Goal: Information Seeking & Learning: Learn about a topic

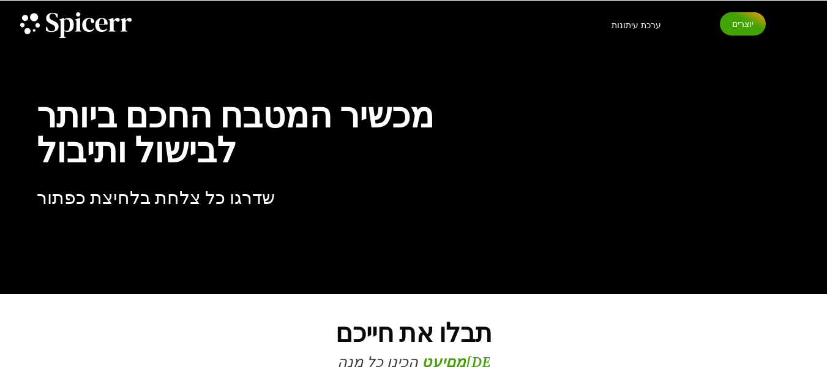
scroll to position [25, 0]
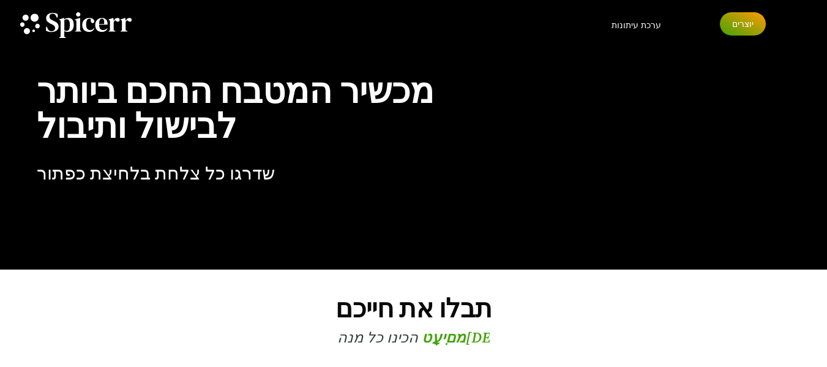
click at [743, 18] on link "יוצרים" at bounding box center [743, 23] width 46 height 23
click at [638, 26] on font "ערכת עיתונות" at bounding box center [637, 25] width 50 height 11
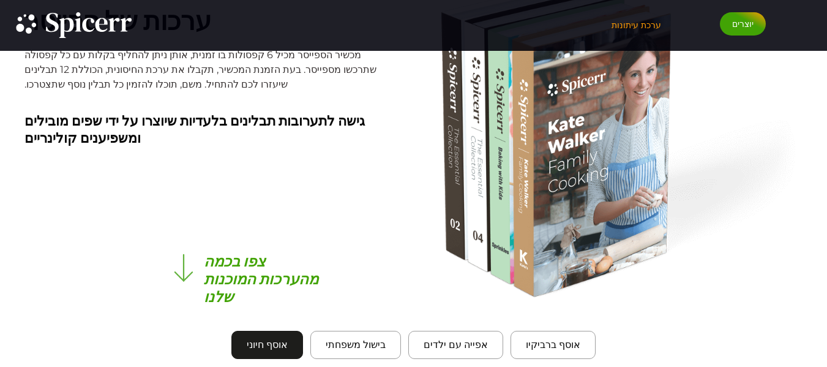
scroll to position [1036, 0]
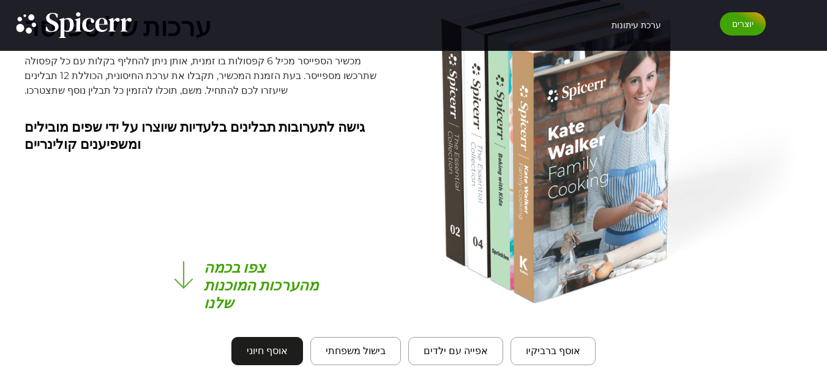
click at [285, 347] on font "אוסף חיוני" at bounding box center [267, 351] width 41 height 12
click at [329, 350] on button "בישול משפחתי" at bounding box center [356, 351] width 91 height 28
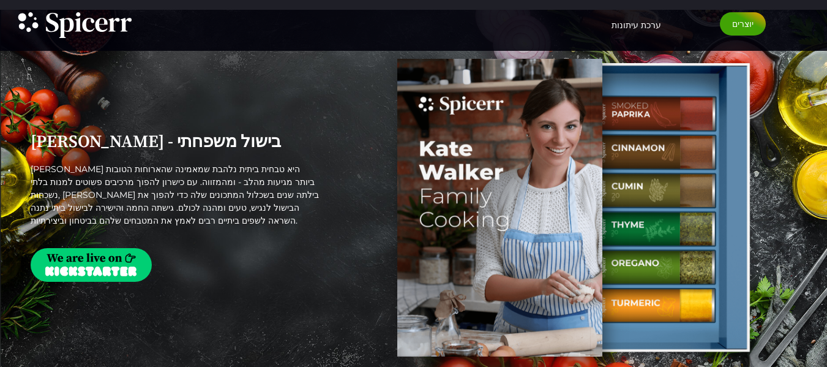
scroll to position [1420, 0]
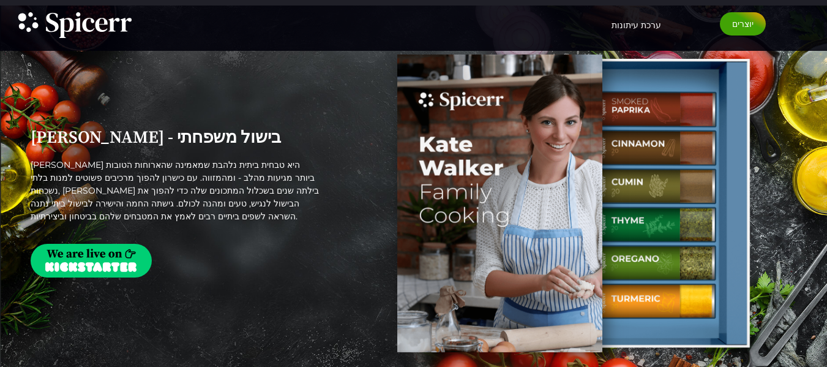
click at [105, 258] on img "טאבים. פתחו פריטים באמצעות Enter או Space, סגרו באמצעות Escape ונווטו באמצעות מ…" at bounding box center [91, 261] width 121 height 34
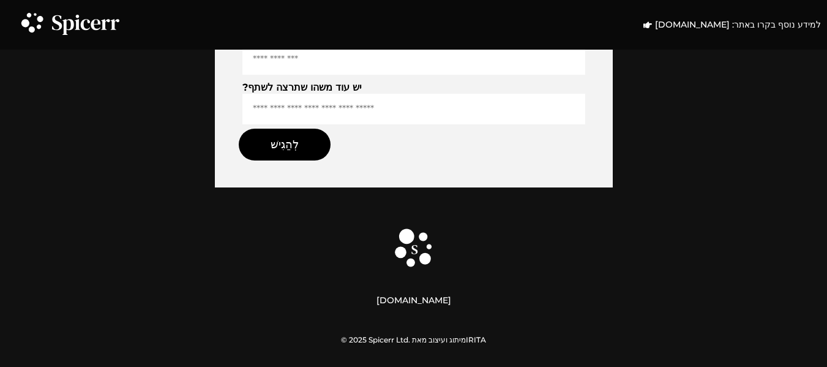
scroll to position [4240, 0]
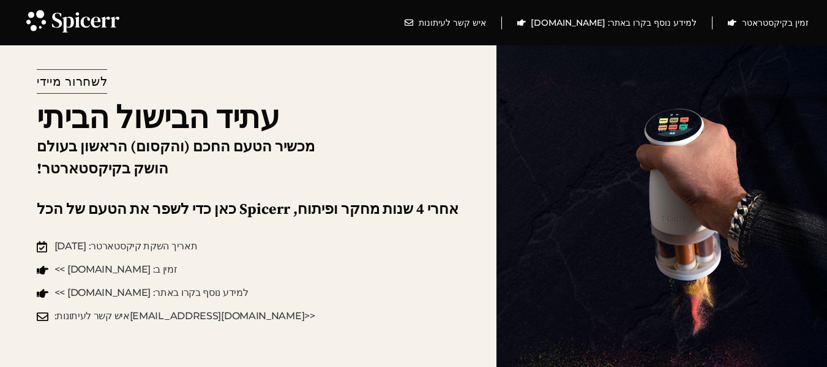
click at [375, 143] on div "לשחרור מיידי עתיד הבישול הביתי מכשיר הטעם החכם (והקסום) הראשון בעולם הושק בקיקס…" at bounding box center [248, 196] width 497 height 342
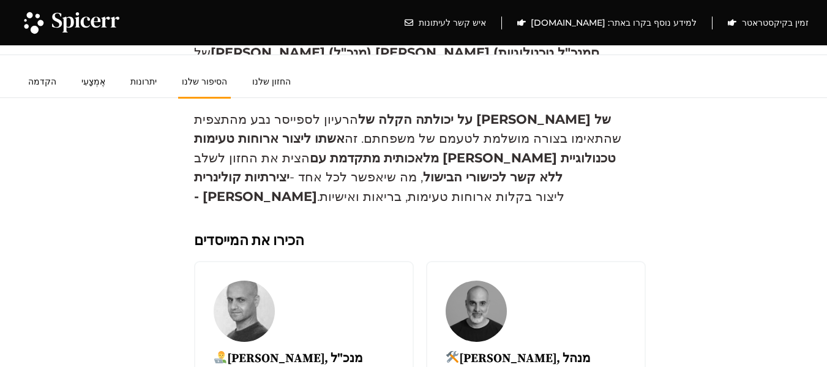
scroll to position [3239, 0]
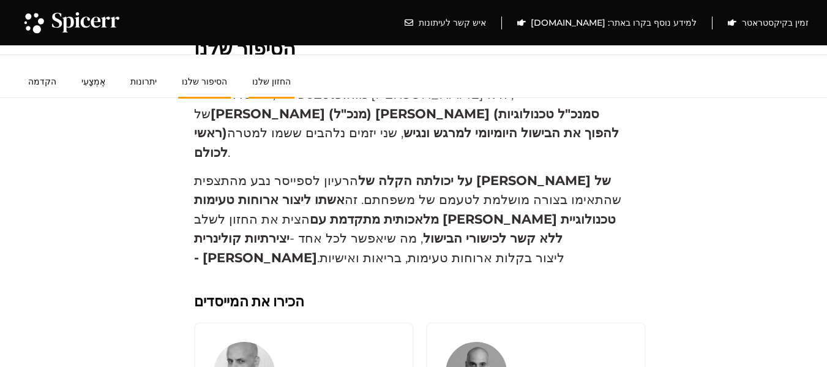
click at [255, 86] on font "החזון שלנו" at bounding box center [271, 81] width 39 height 11
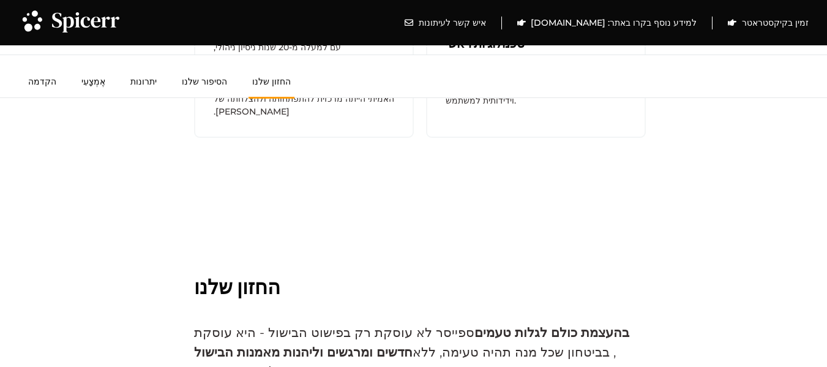
scroll to position [3633, 0]
